Goal: Information Seeking & Learning: Find specific fact

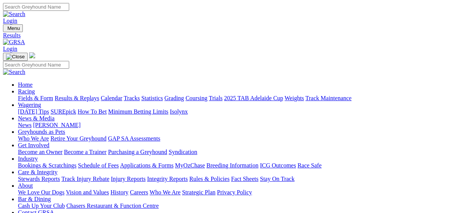
click at [99, 95] on link "Results & Replays" at bounding box center [77, 98] width 45 height 6
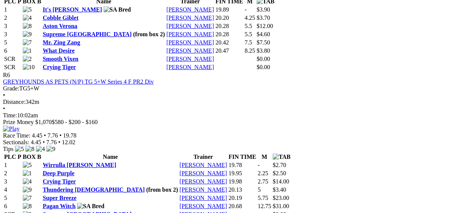
scroll to position [1085, 0]
